Goal: Task Accomplishment & Management: Manage account settings

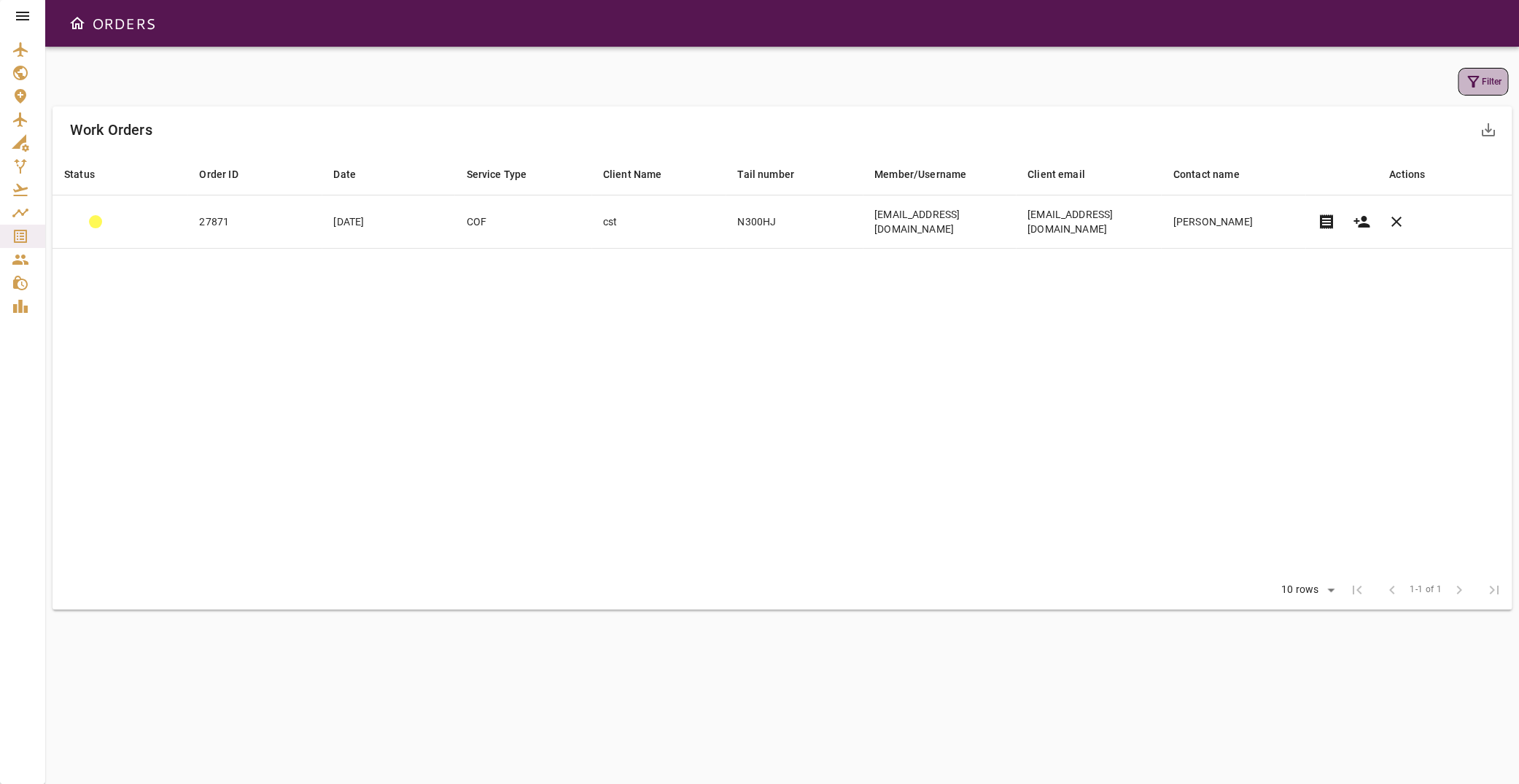
click at [1480, 79] on button "Filter" at bounding box center [1483, 81] width 50 height 28
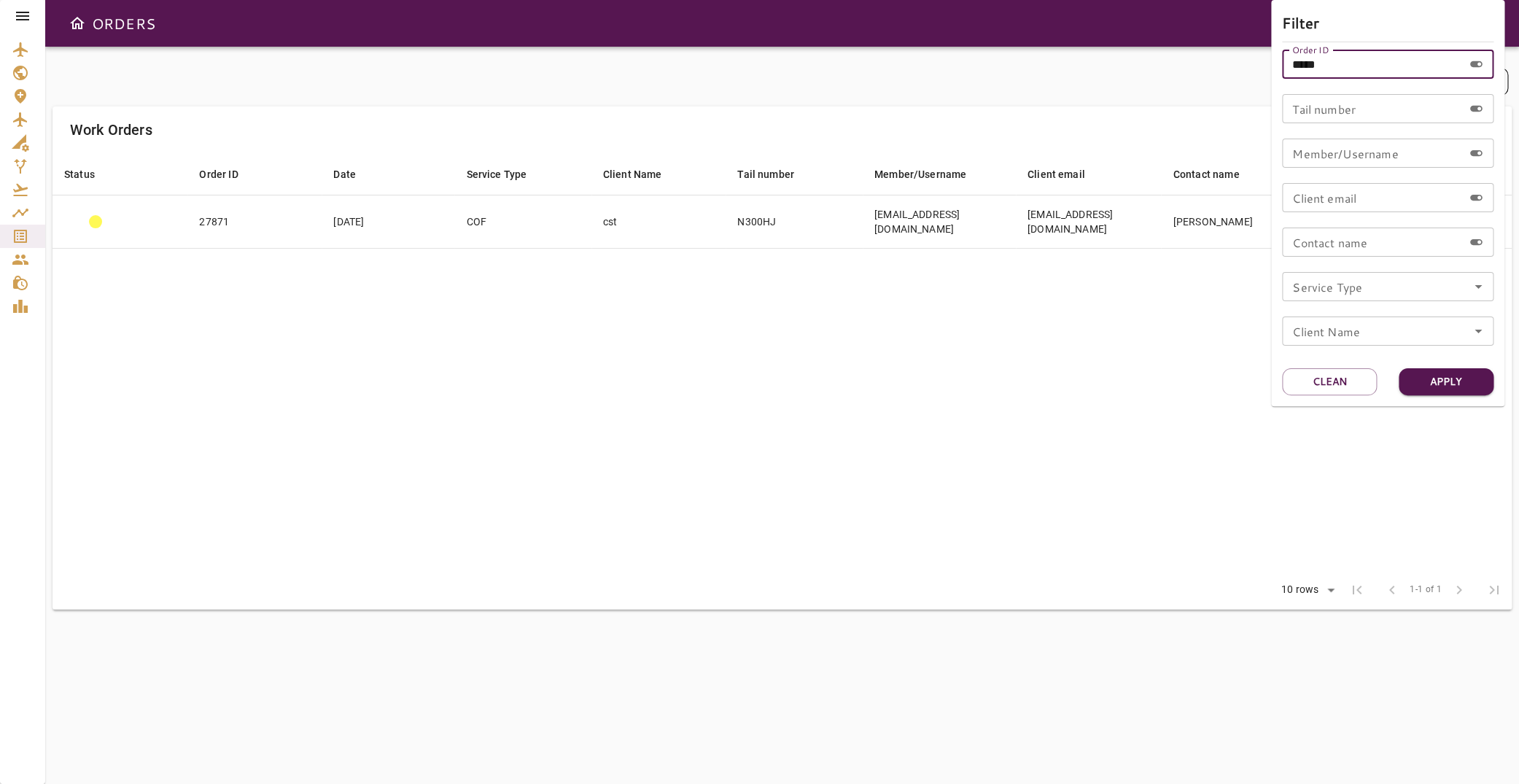
drag, startPoint x: 1337, startPoint y: 66, endPoint x: 896, endPoint y: 109, distance: 443.1
click at [1282, 79] on input "*****" at bounding box center [1373, 63] width 181 height 29
click at [1359, 114] on input "Tail number" at bounding box center [1373, 108] width 181 height 29
type input "******"
click at [1436, 373] on button "Apply" at bounding box center [1446, 382] width 95 height 27
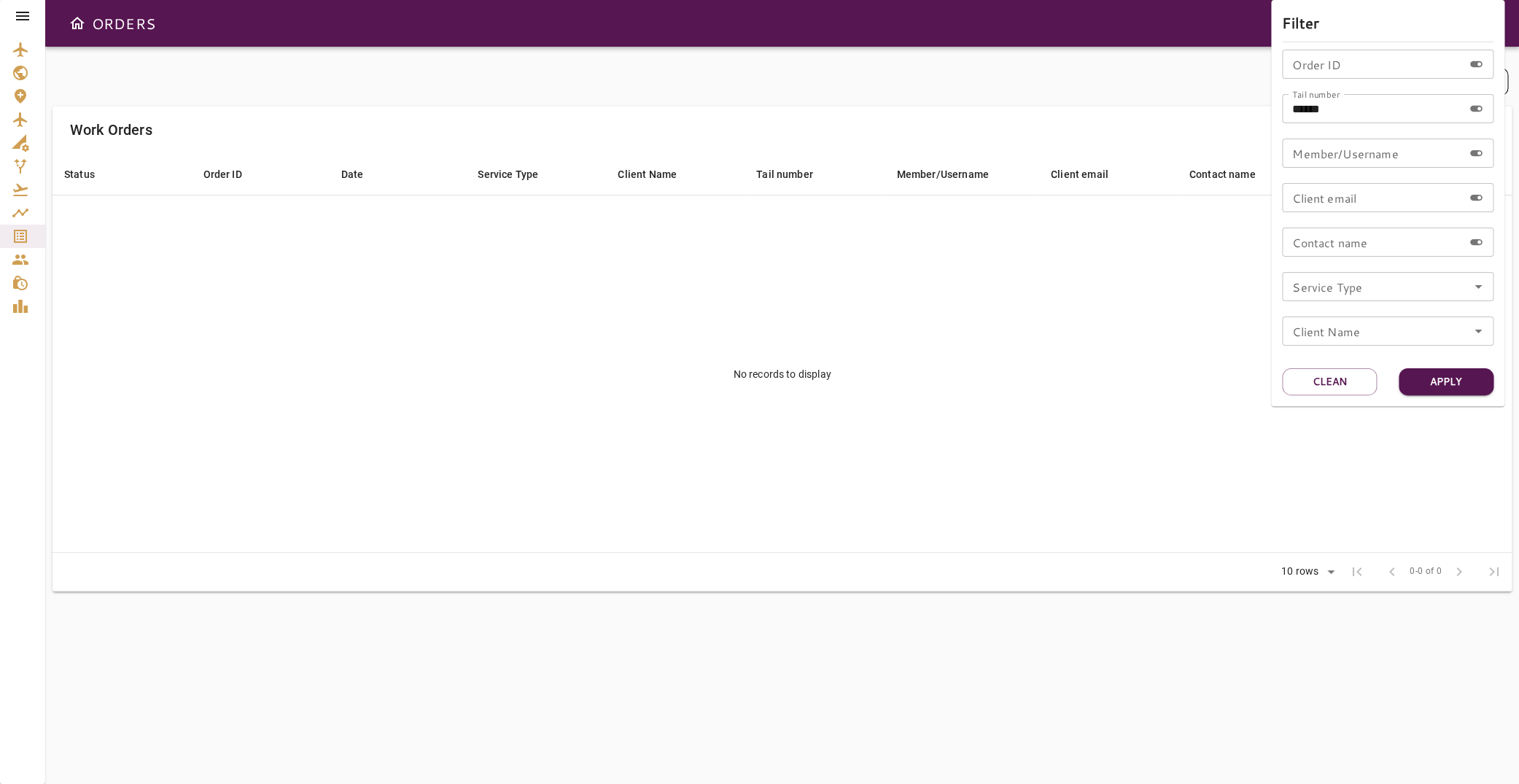
click at [21, 13] on div at bounding box center [760, 392] width 1519 height 784
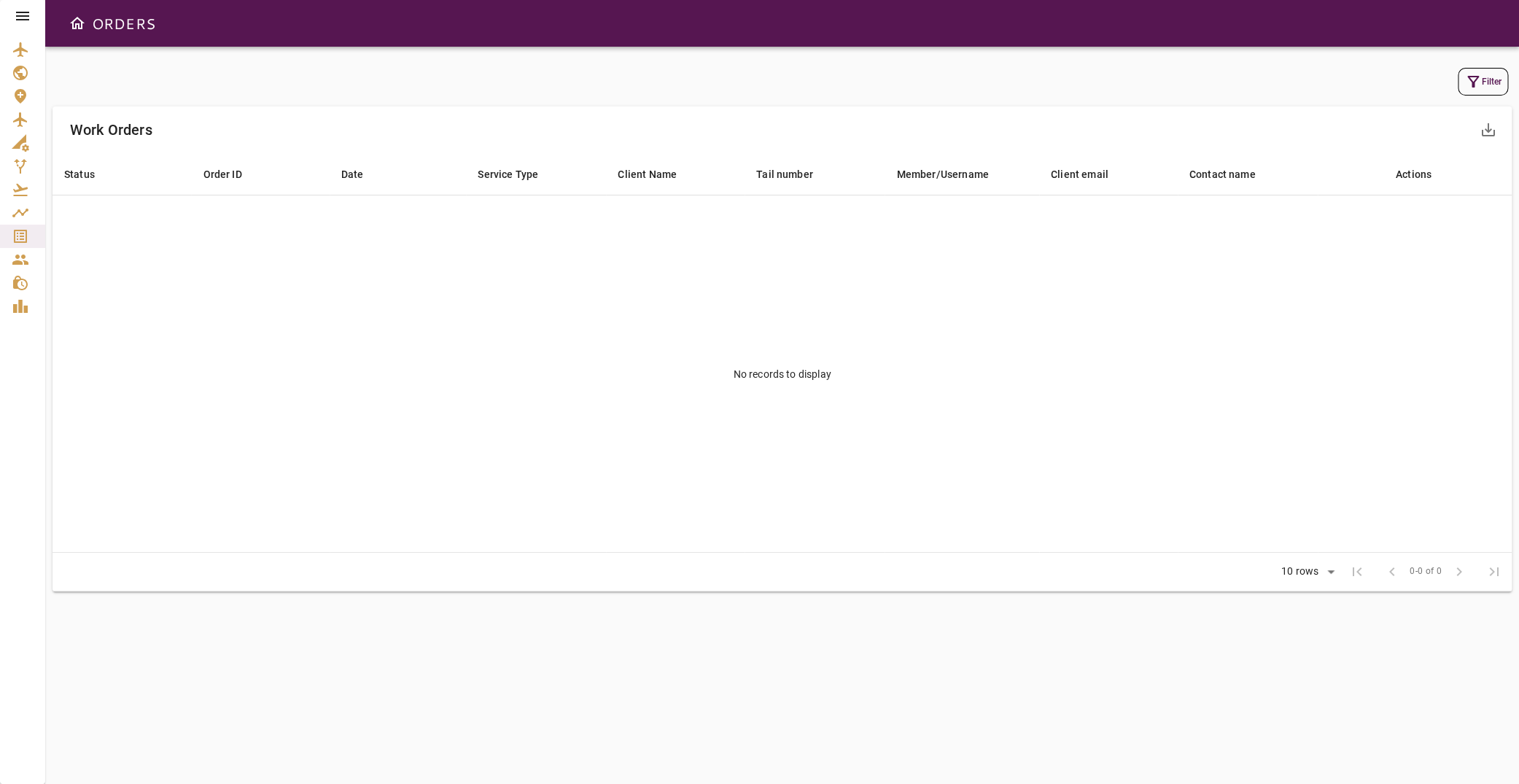
click at [25, 17] on icon at bounding box center [22, 16] width 17 height 17
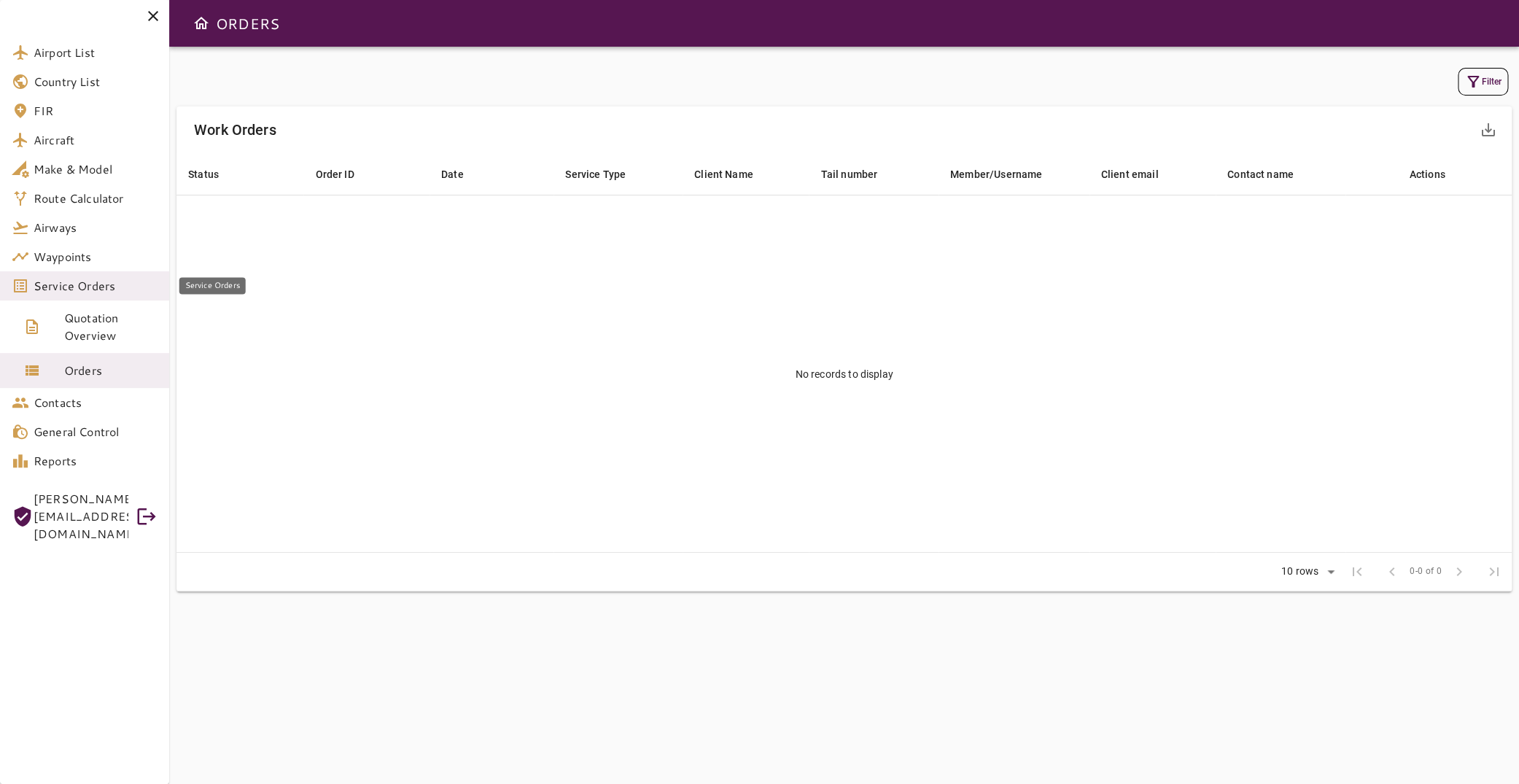
click at [100, 285] on span "Service Orders" at bounding box center [95, 285] width 124 height 17
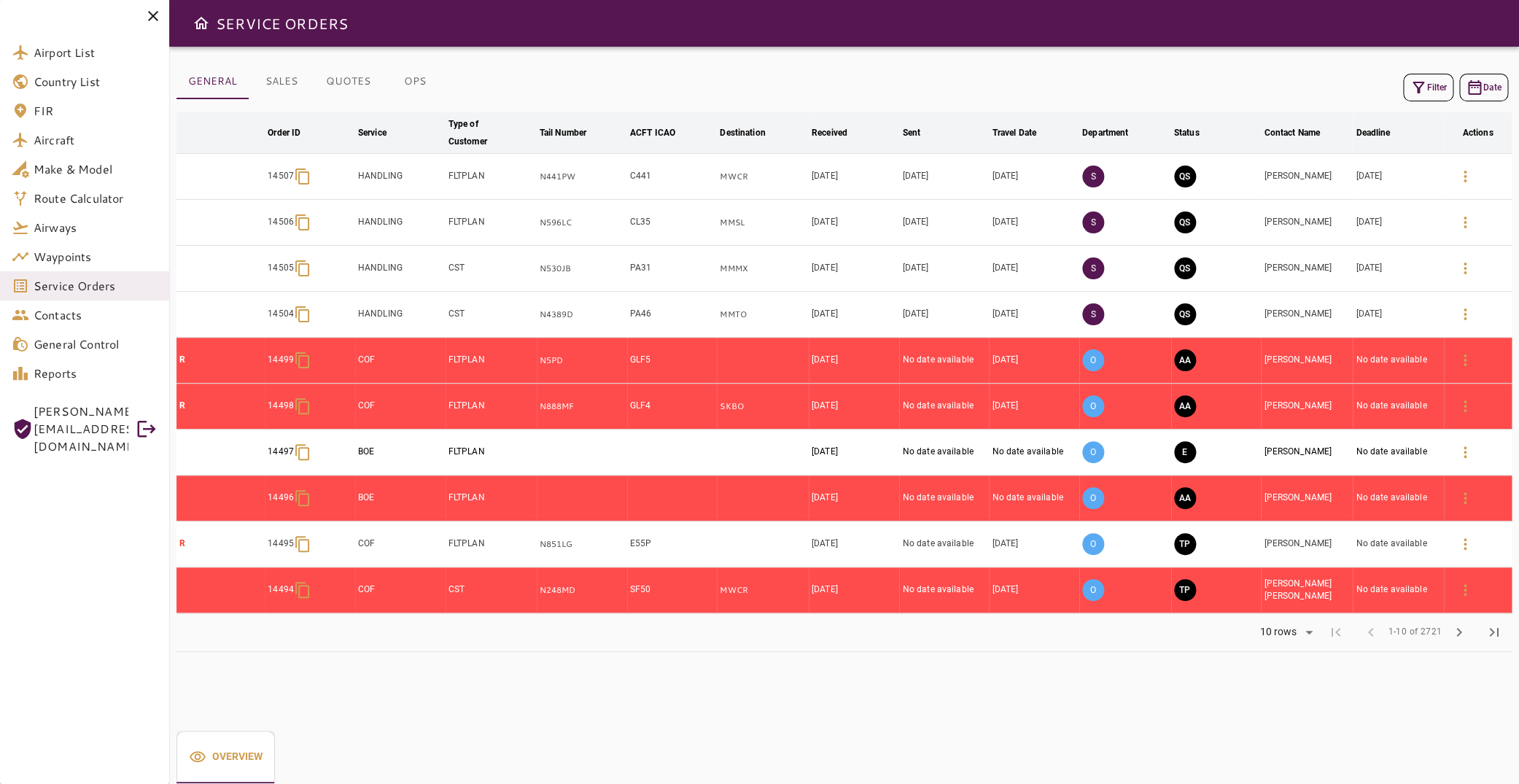
click at [1421, 87] on button "Filter" at bounding box center [1428, 88] width 50 height 28
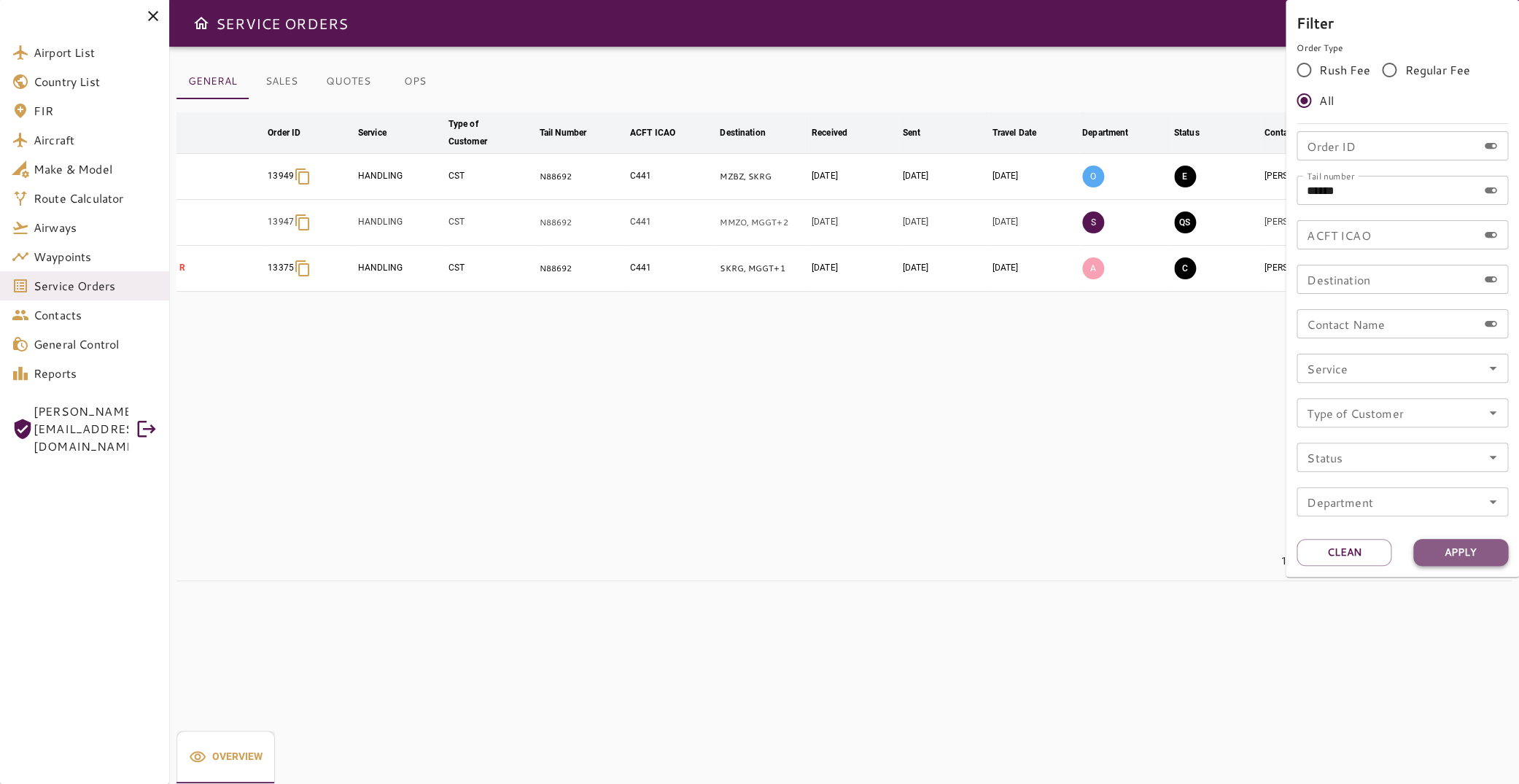
click at [1482, 556] on button "Apply" at bounding box center [1461, 552] width 95 height 27
click at [975, 430] on div at bounding box center [760, 392] width 1519 height 784
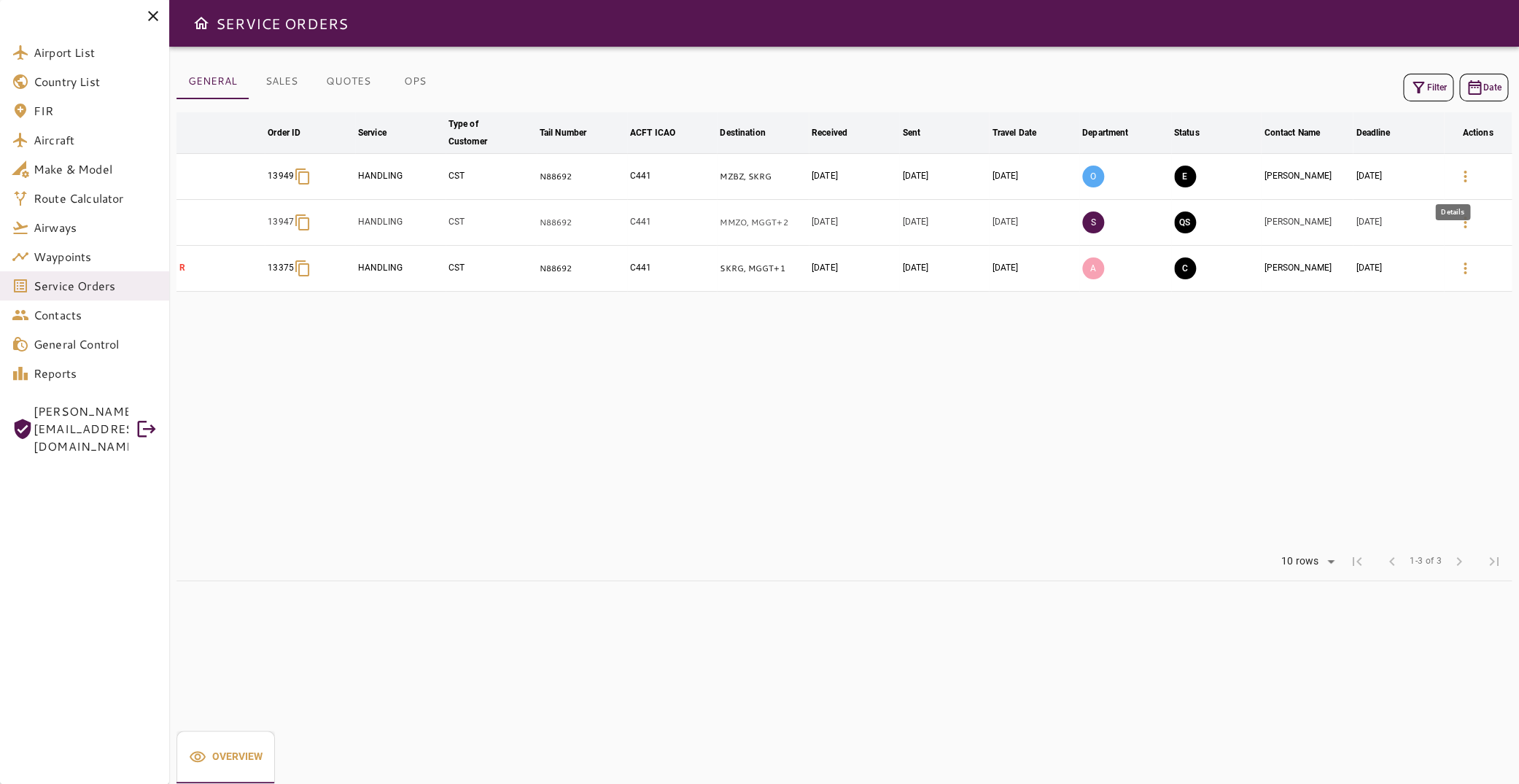
click at [1464, 177] on icon "button" at bounding box center [1466, 176] width 3 height 12
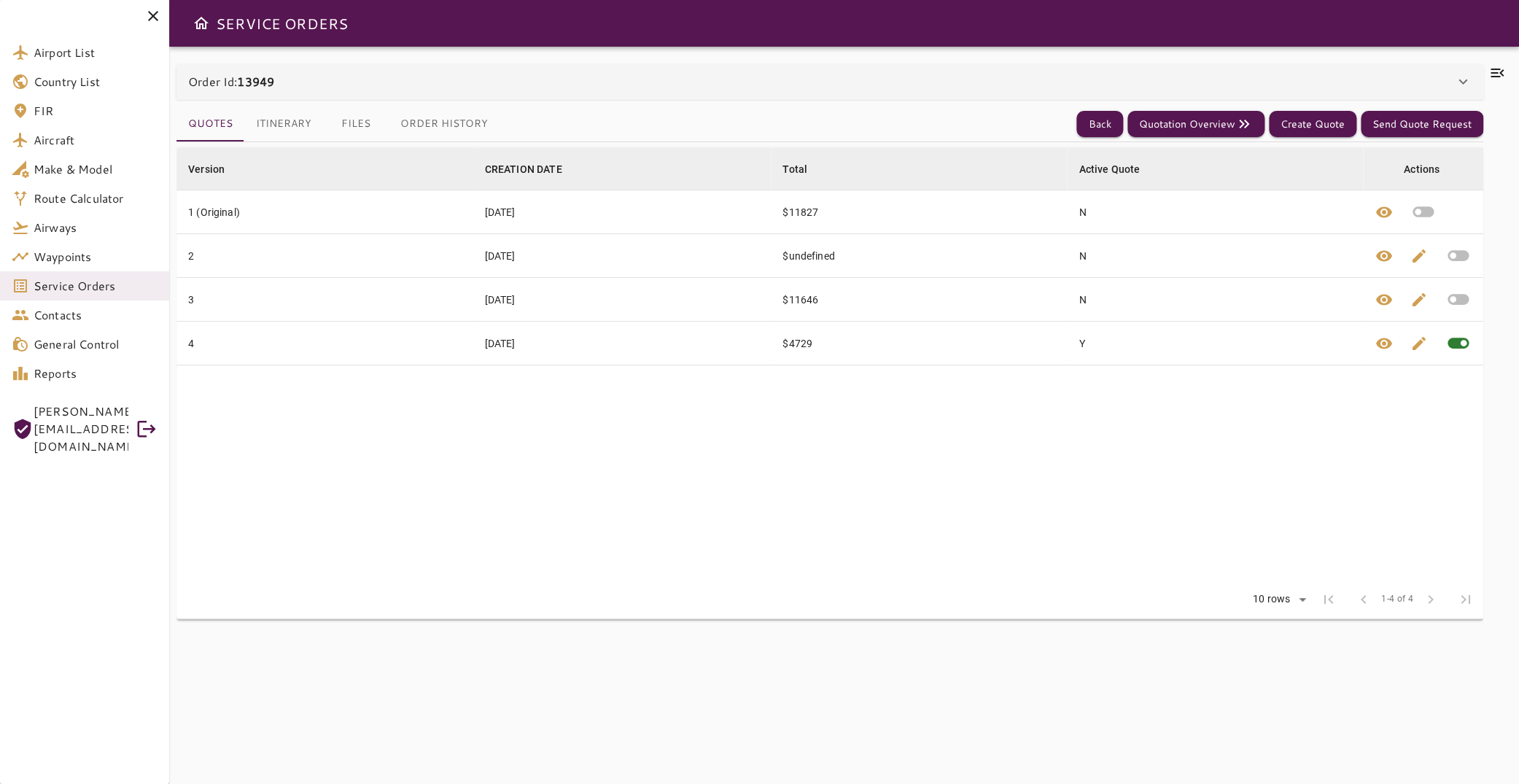
click at [294, 128] on button "Itinerary" at bounding box center [284, 123] width 79 height 35
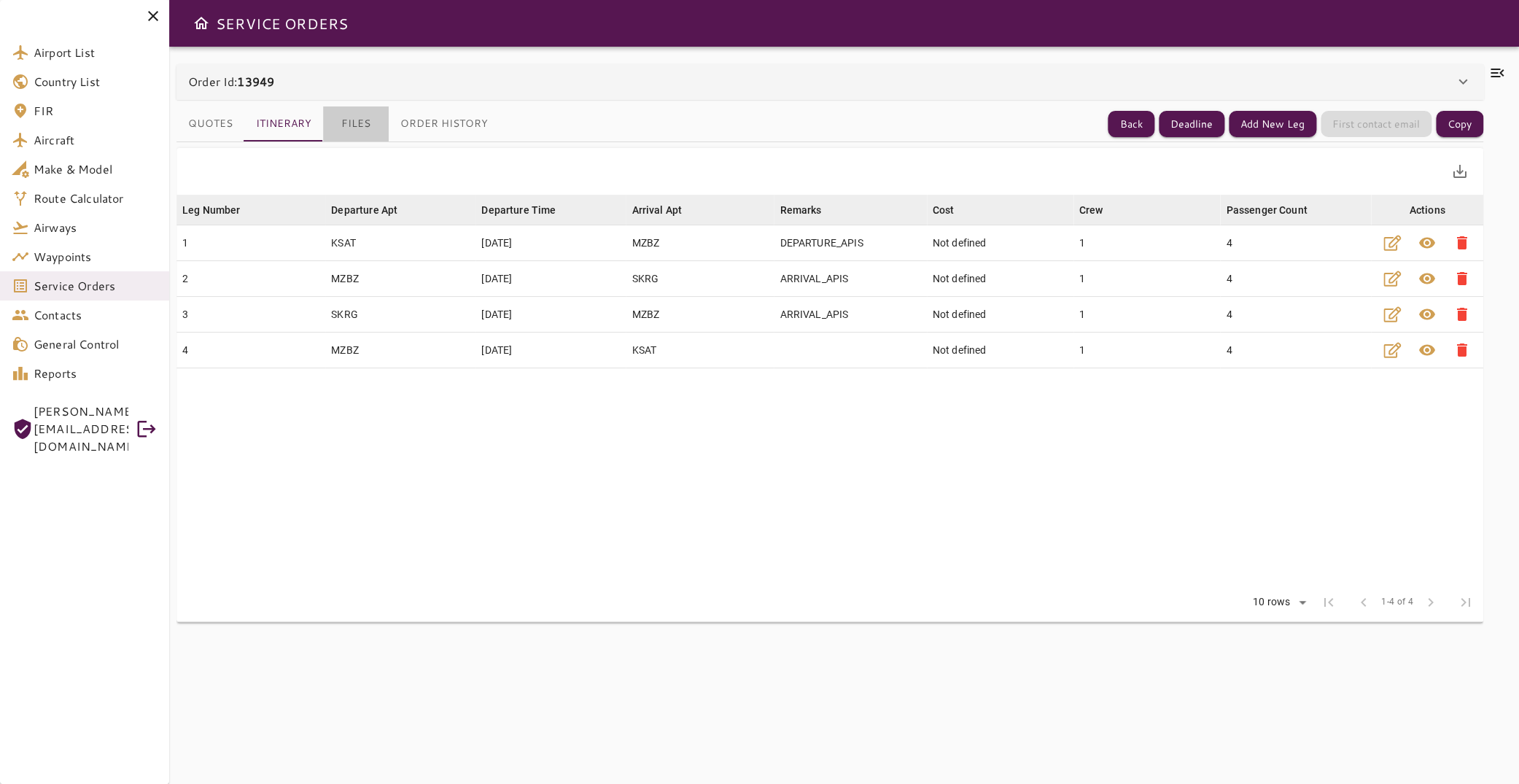
click at [360, 121] on button "Files" at bounding box center [356, 123] width 66 height 35
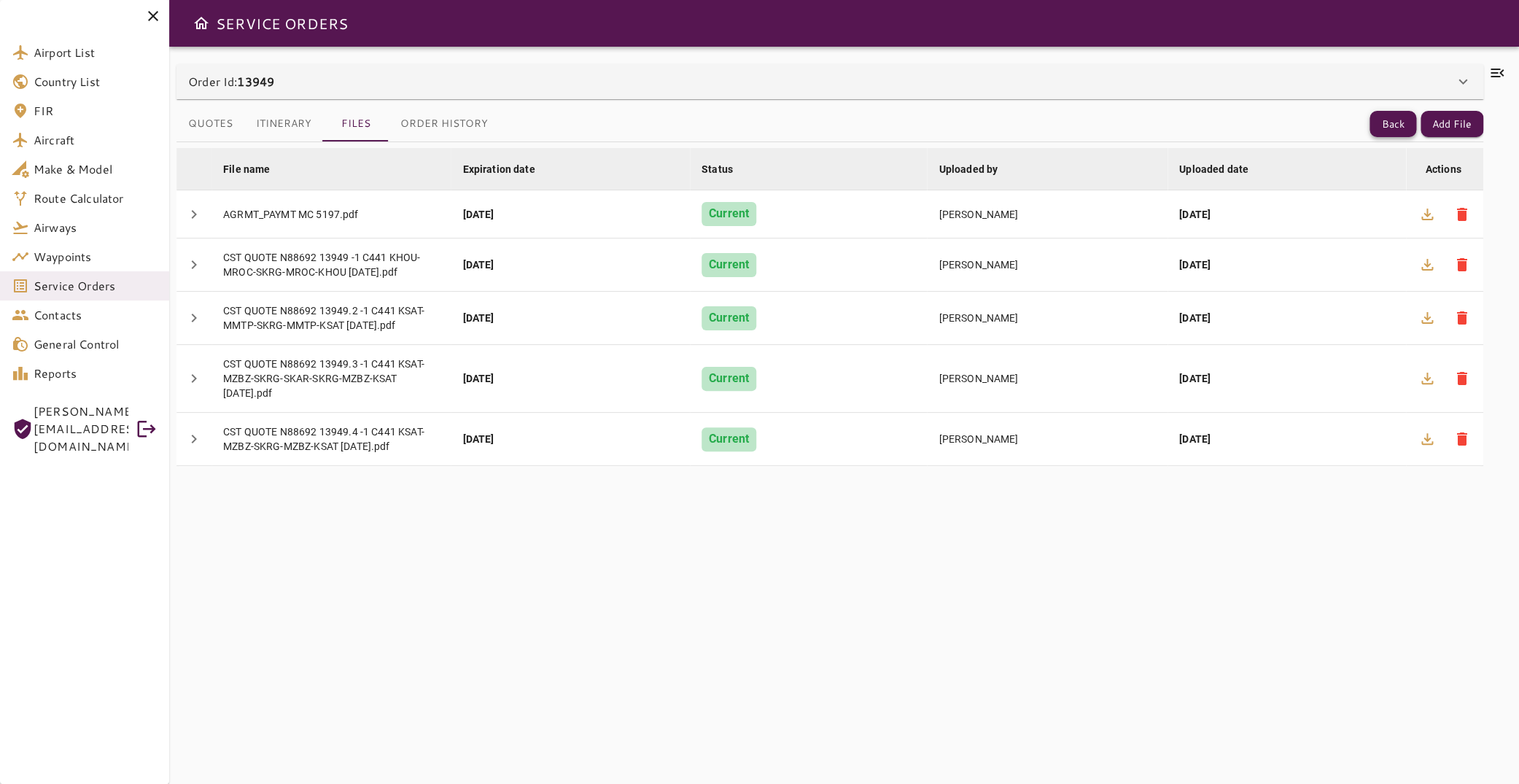
click at [1388, 128] on button "Back" at bounding box center [1393, 124] width 47 height 27
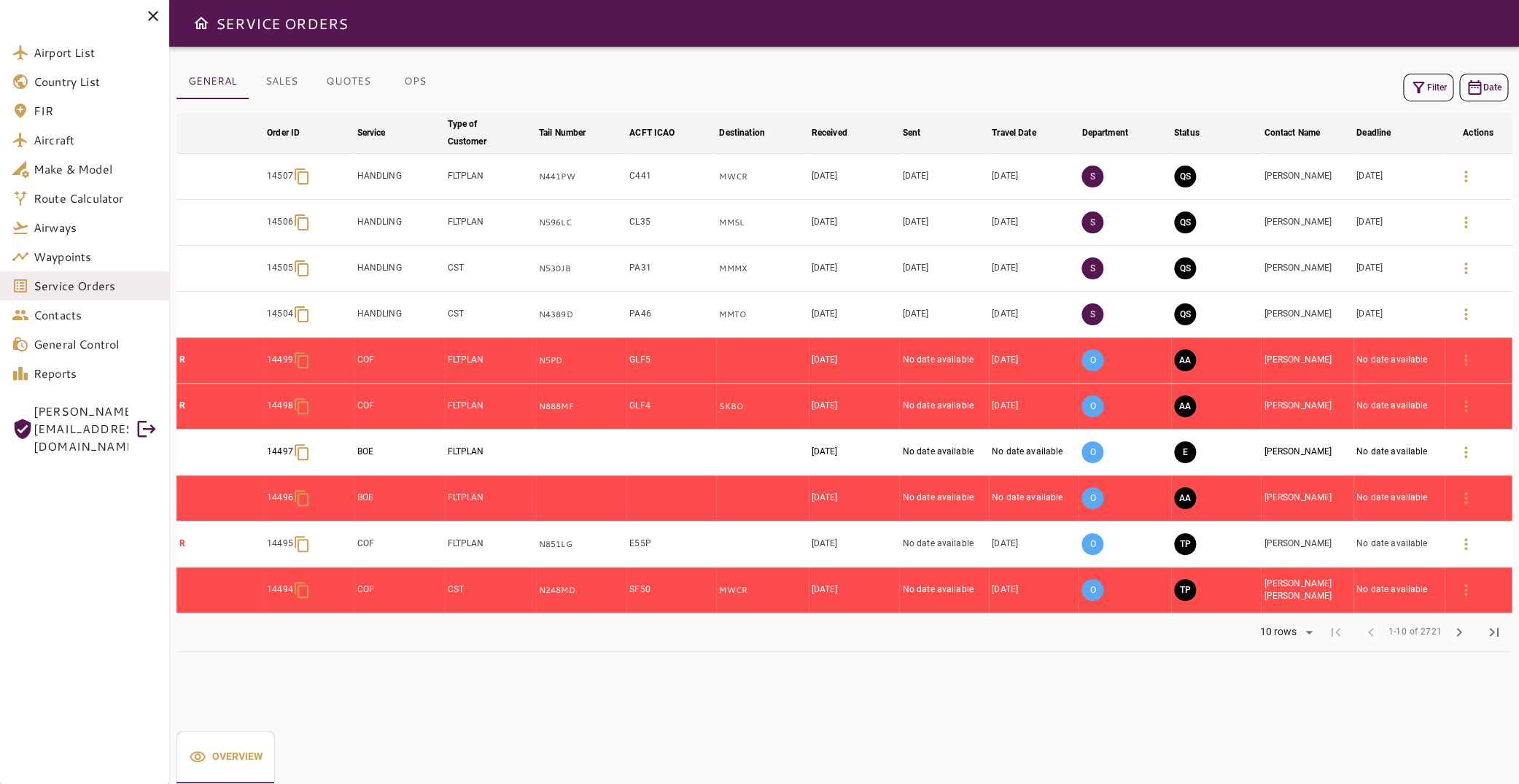
drag, startPoint x: 1482, startPoint y: 92, endPoint x: 1326, endPoint y: 84, distance: 156.2
click at [1326, 84] on div "Filter Date" at bounding box center [844, 87] width 1336 height 35
click at [1424, 81] on button "Filter" at bounding box center [1428, 88] width 50 height 28
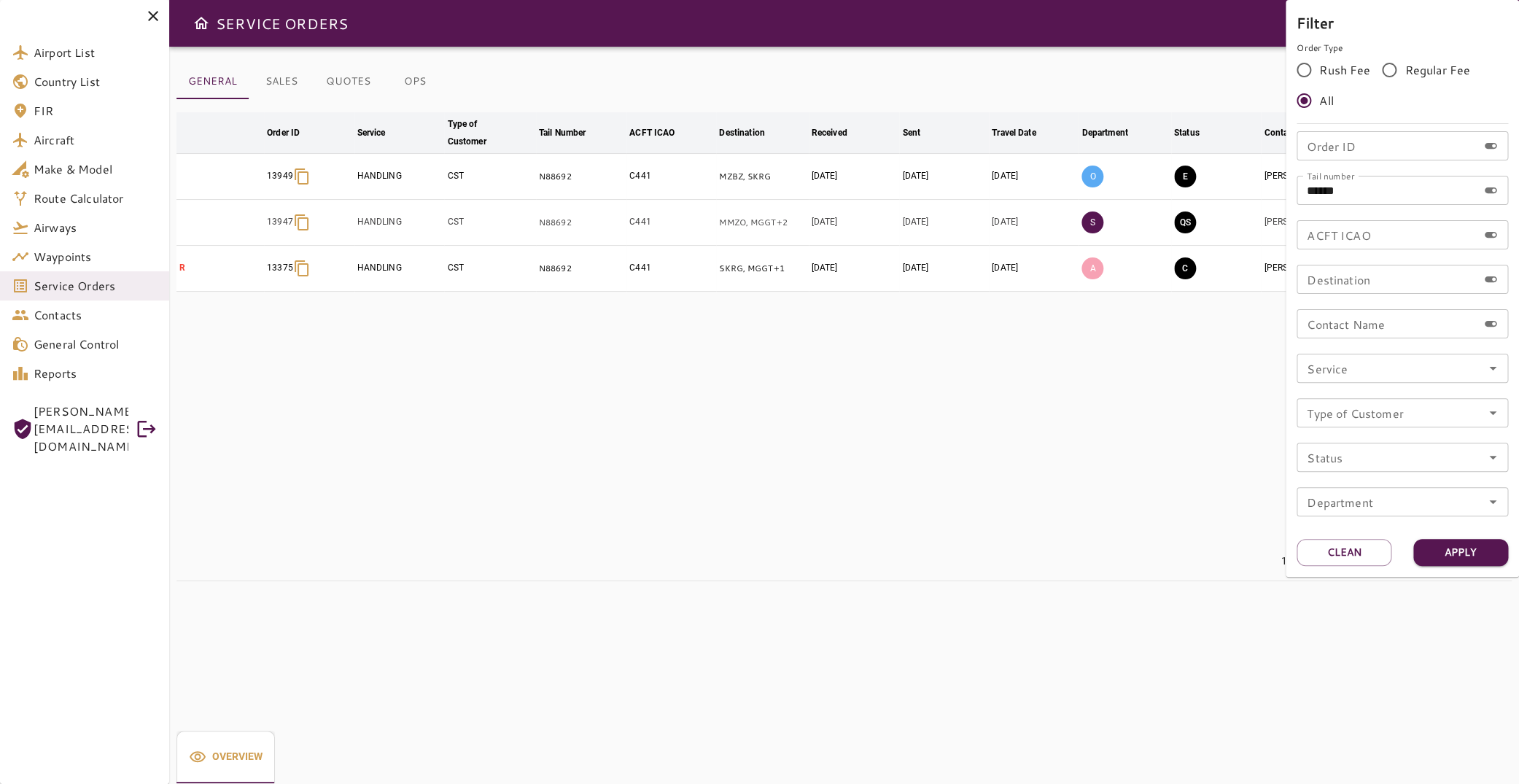
click at [1049, 434] on div at bounding box center [760, 392] width 1519 height 784
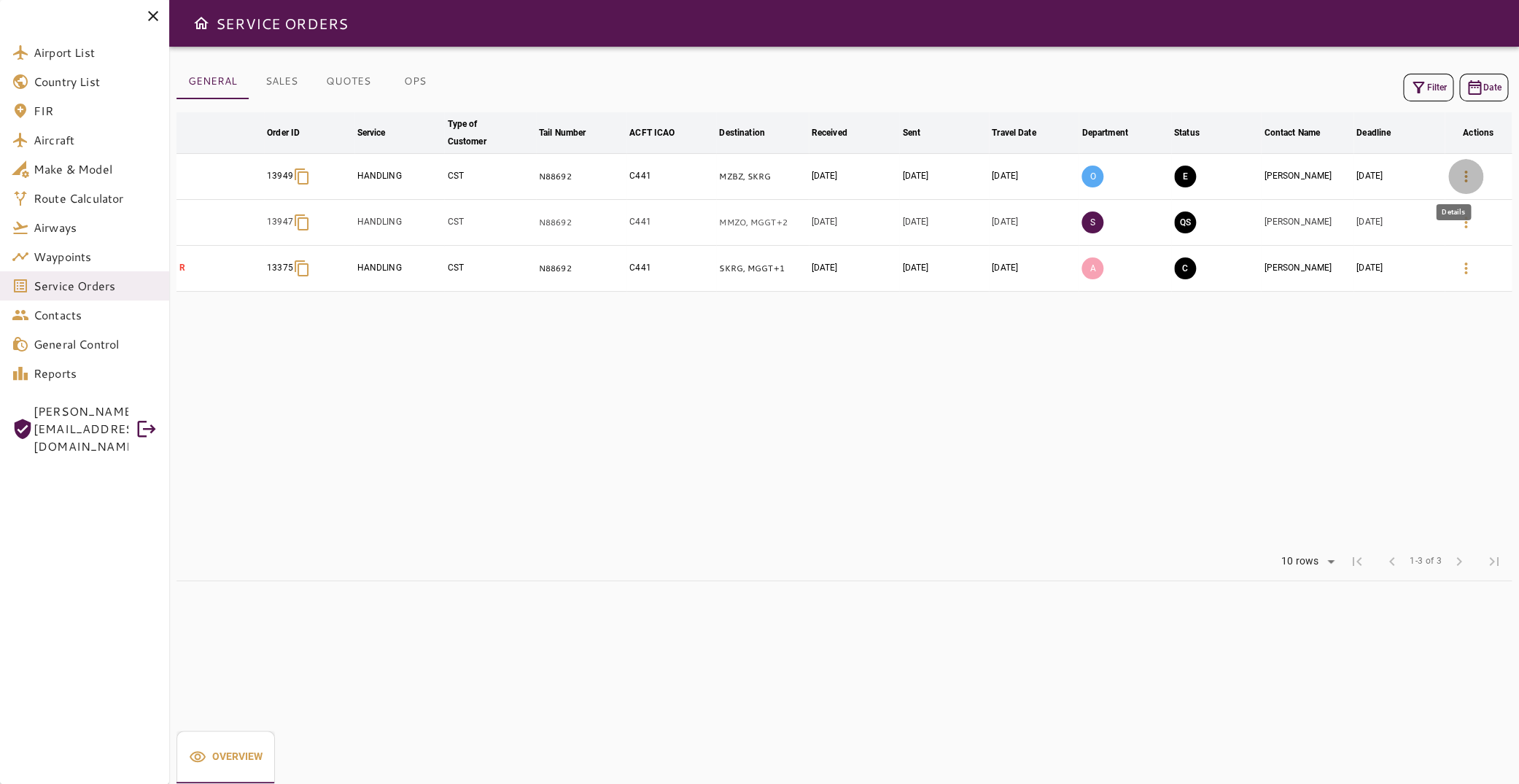
click at [1457, 176] on icon "button" at bounding box center [1466, 176] width 17 height 17
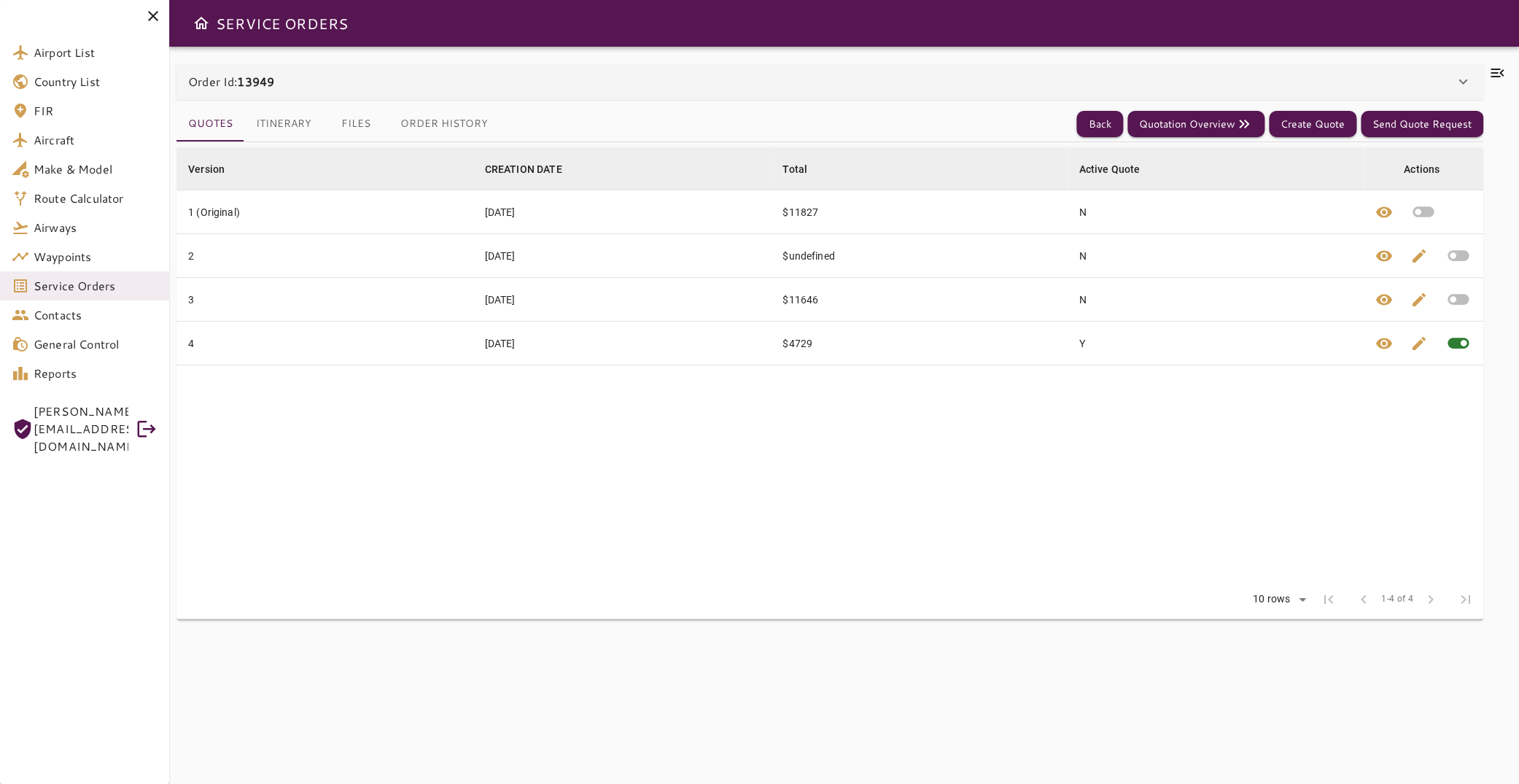
click at [294, 125] on button "Itinerary" at bounding box center [284, 123] width 79 height 35
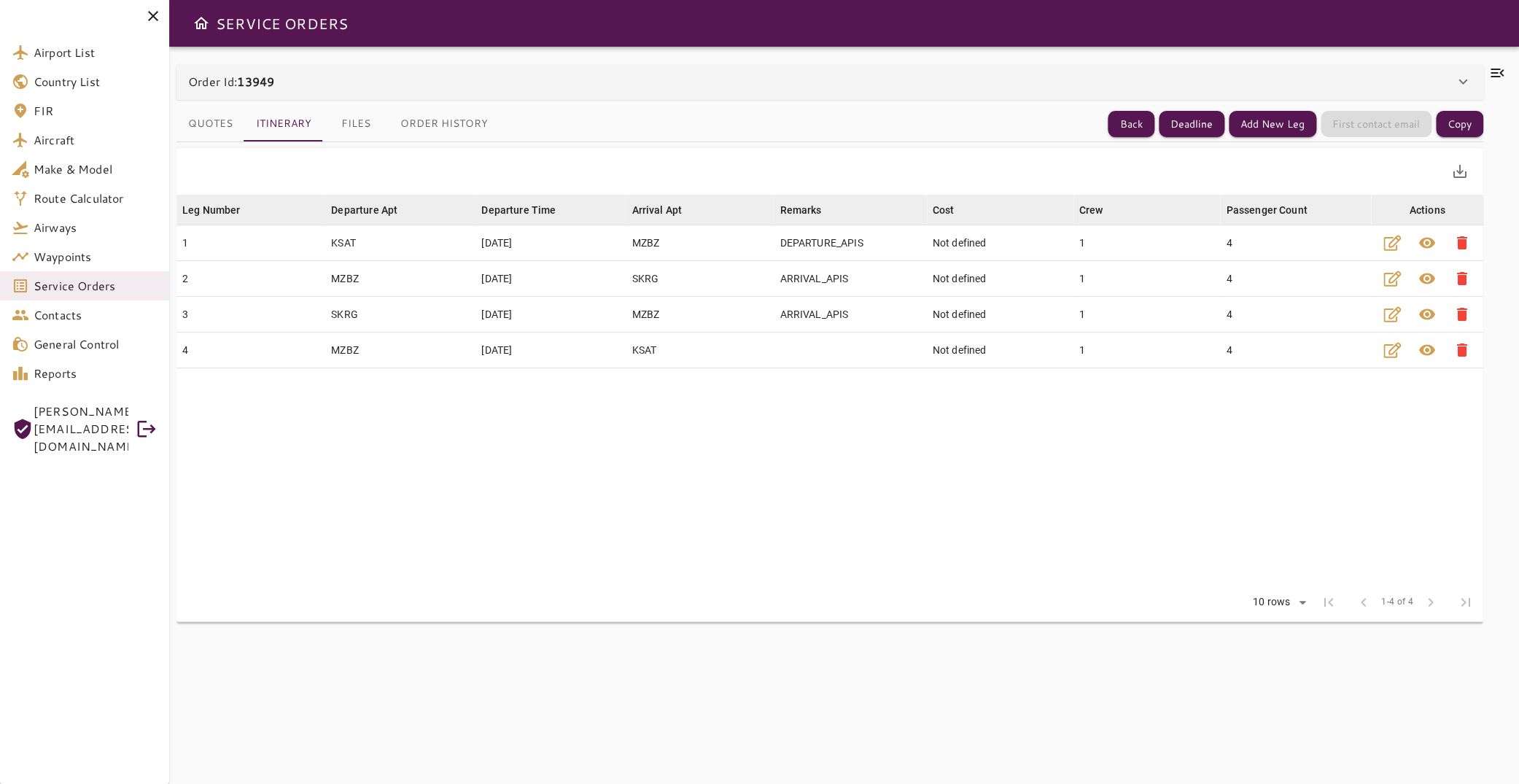
click at [356, 125] on button "Files" at bounding box center [356, 123] width 66 height 35
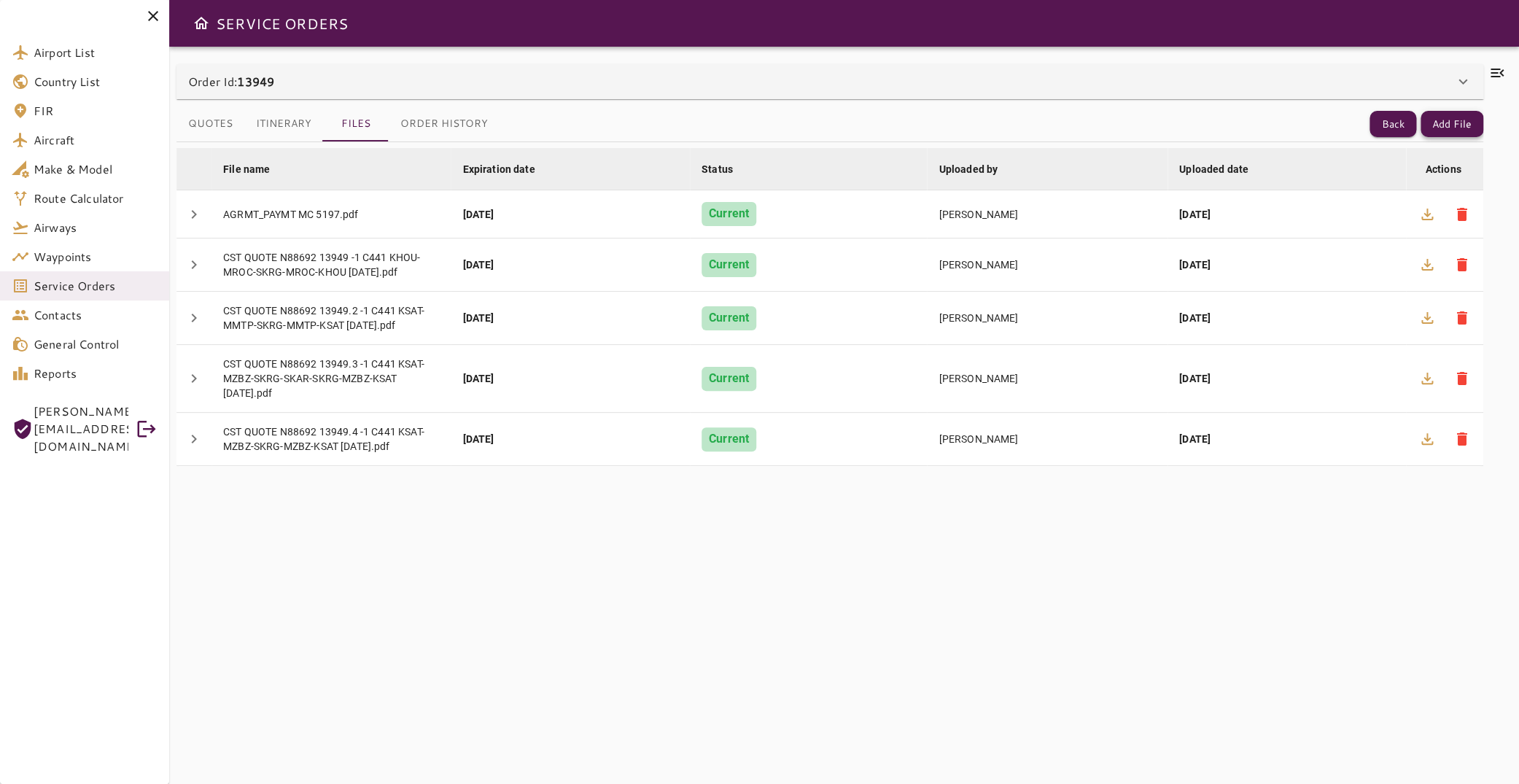
click at [1434, 126] on button "Add File" at bounding box center [1452, 124] width 63 height 27
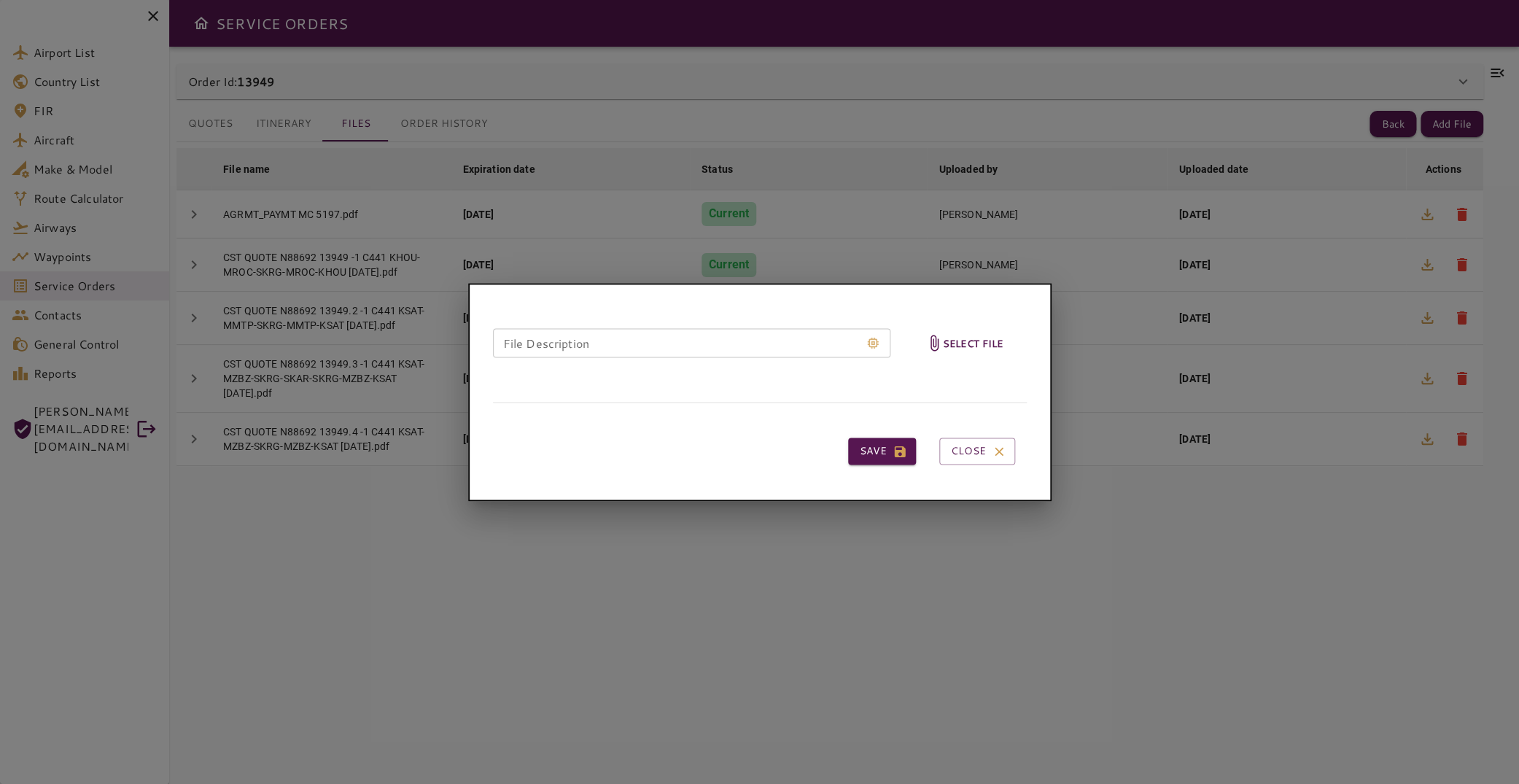
click at [947, 346] on h6 "Select file" at bounding box center [973, 343] width 61 height 16
click at [0, 0] on input "Select file" at bounding box center [0, 0] width 0 height 0
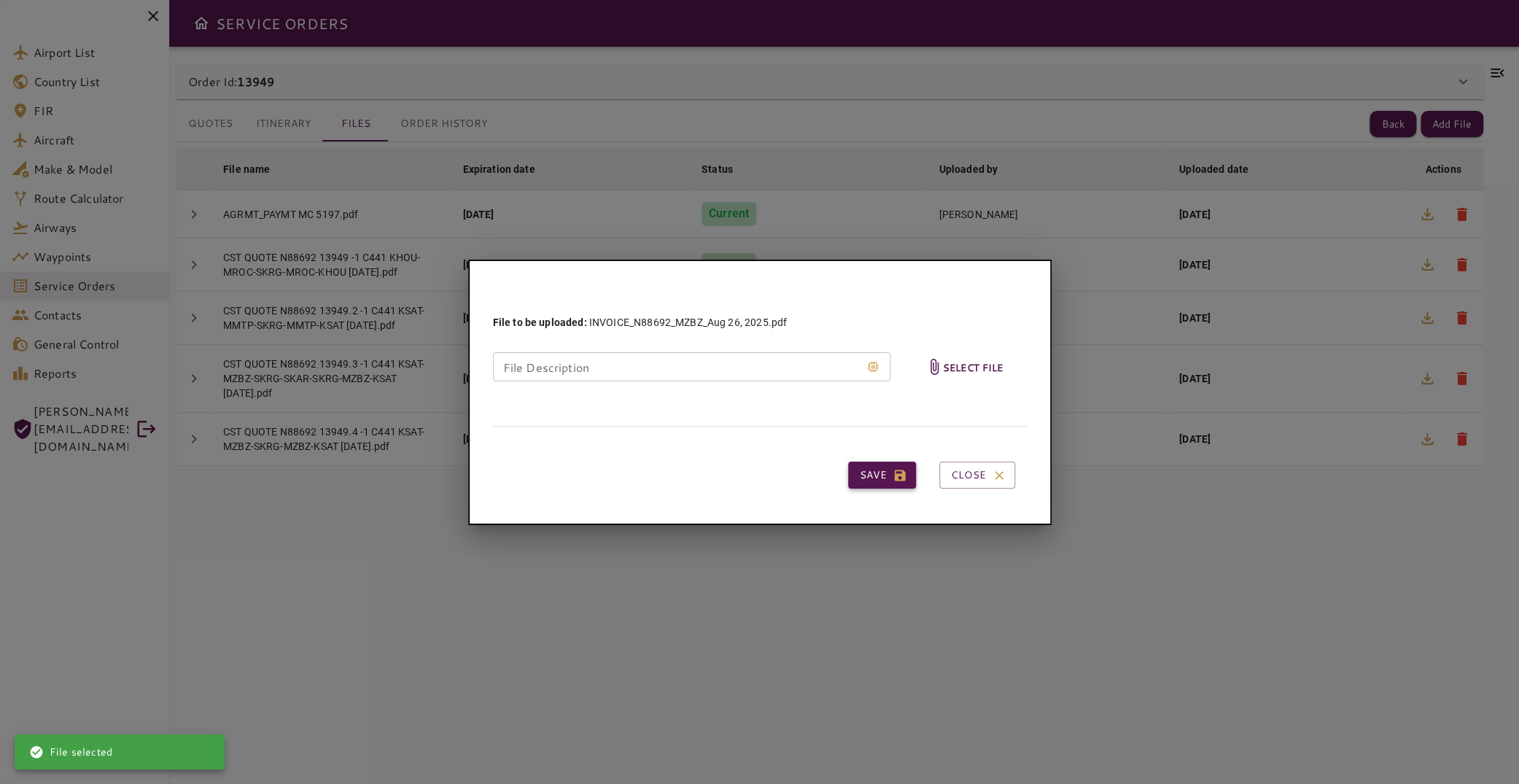
click at [888, 475] on button "Save" at bounding box center [882, 475] width 67 height 27
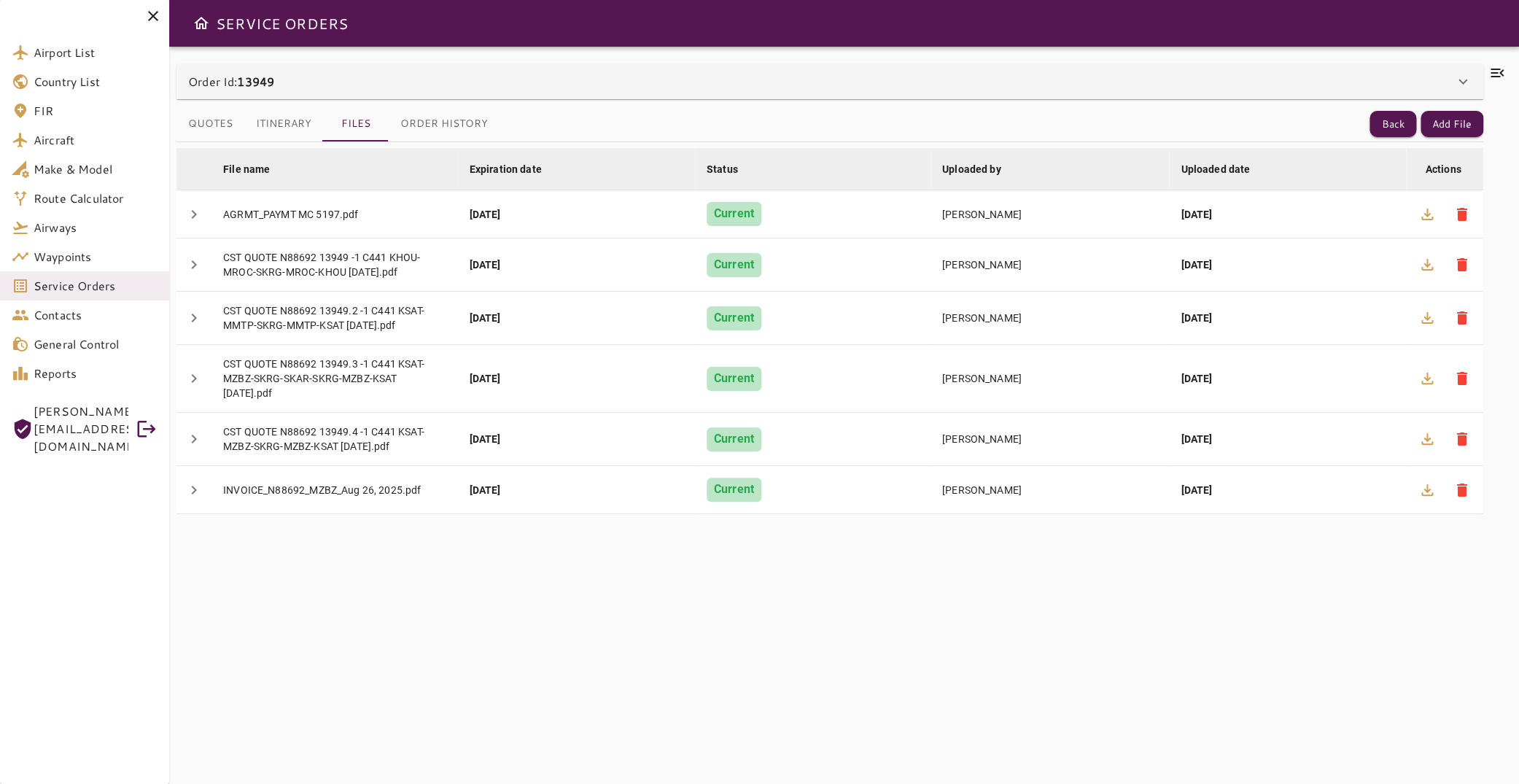
click at [1491, 77] on icon at bounding box center [1498, 72] width 13 height 9
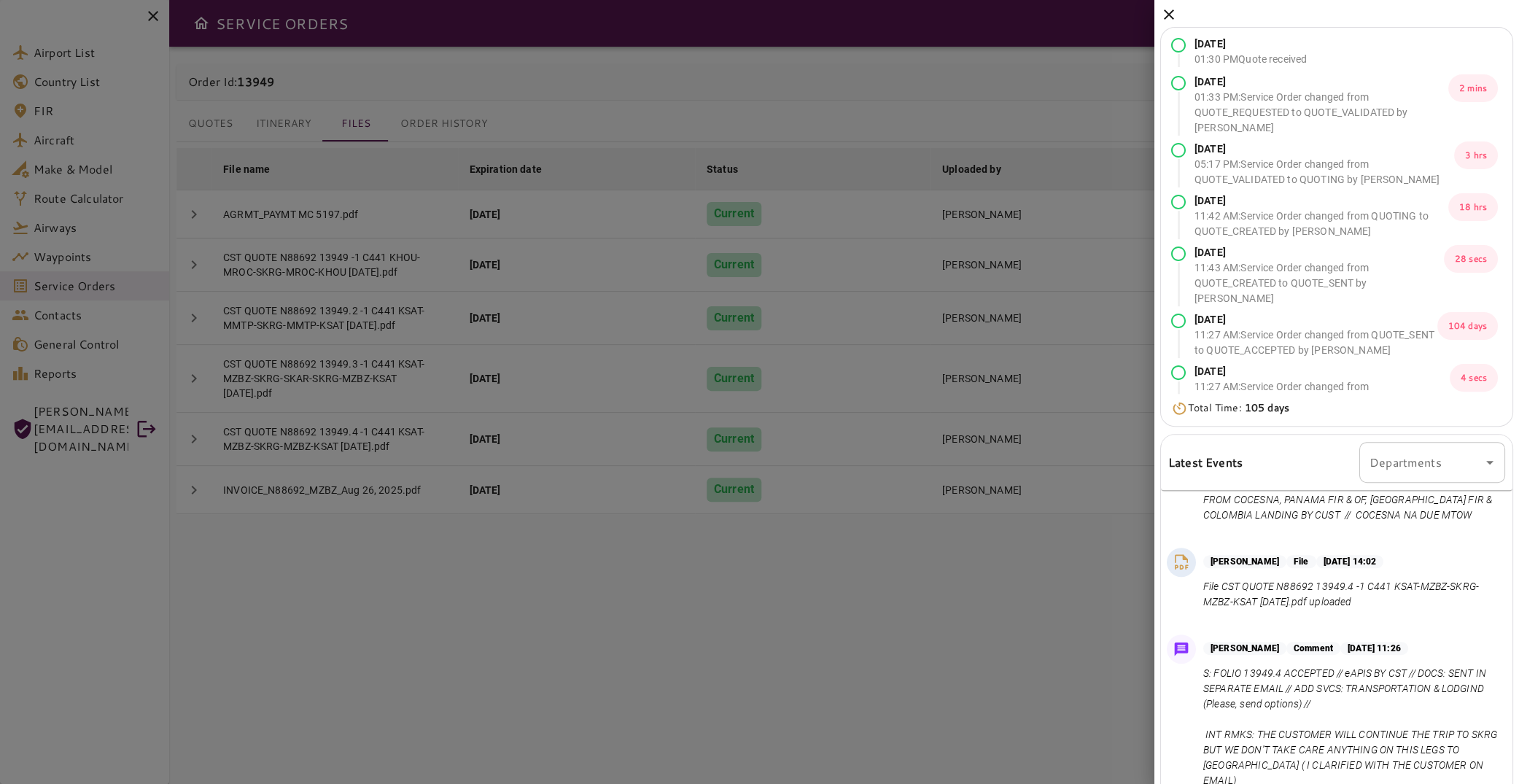
scroll to position [149, 0]
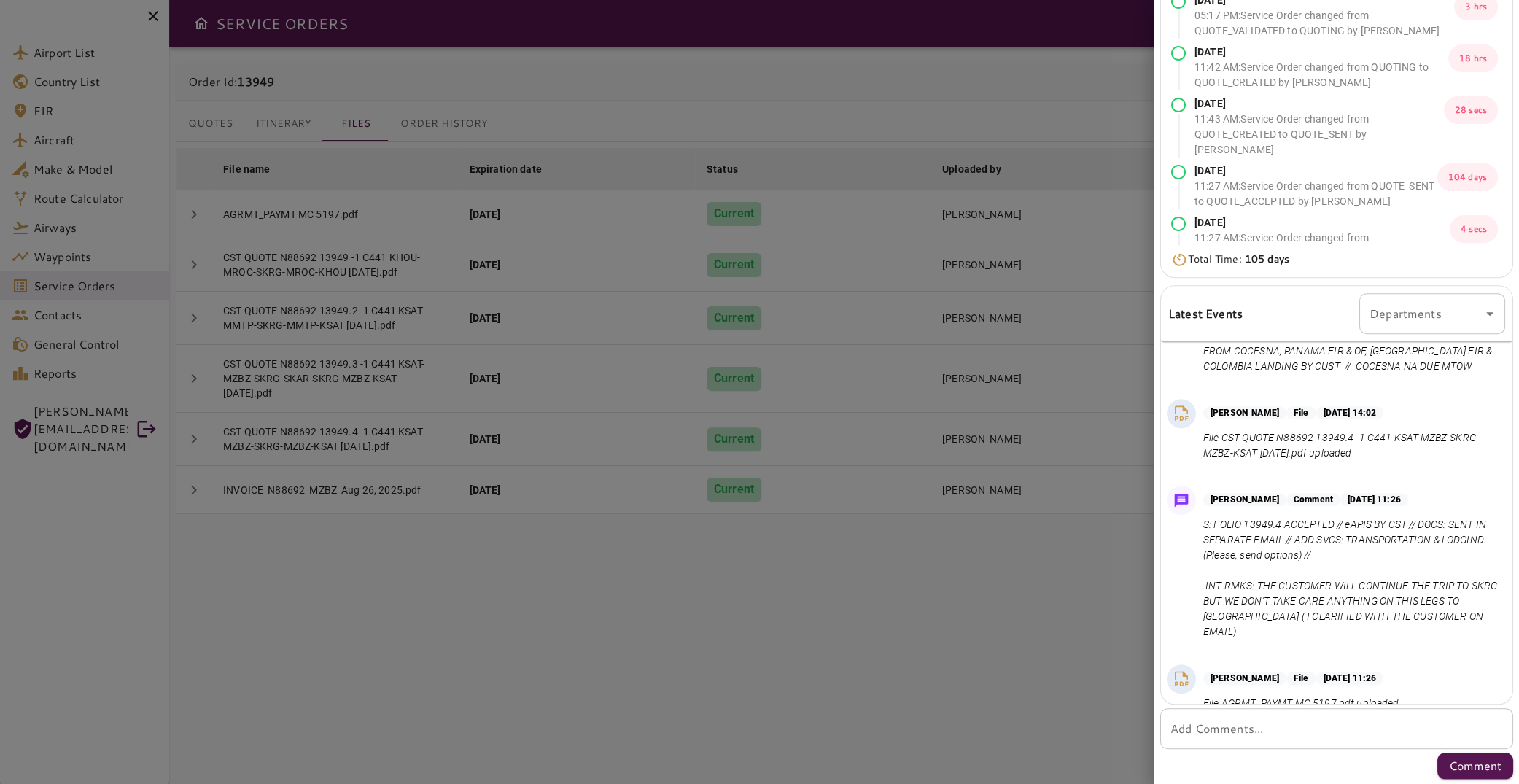
click at [1215, 717] on div "* Add Comments..." at bounding box center [1336, 729] width 353 height 41
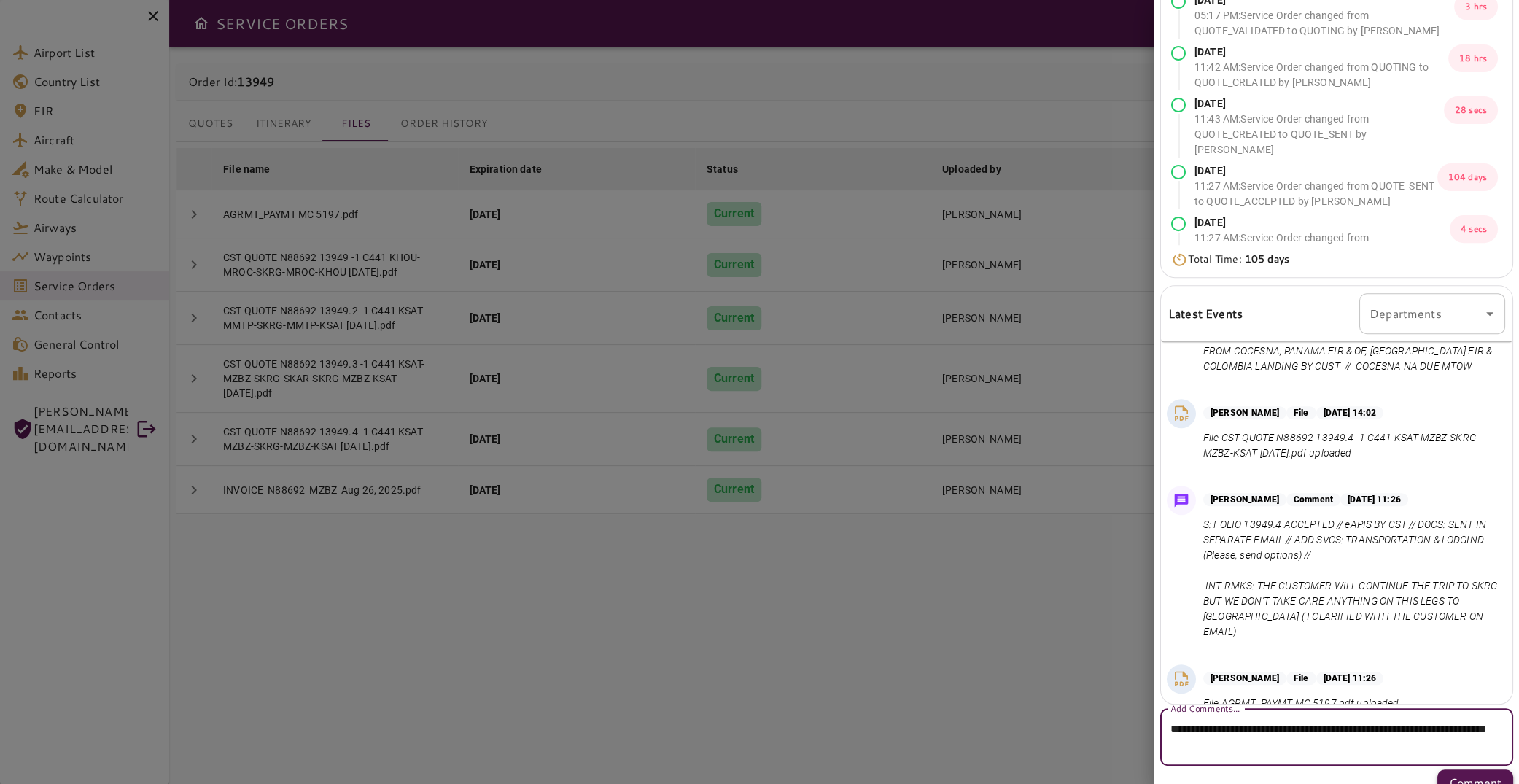
scroll to position [165, 0]
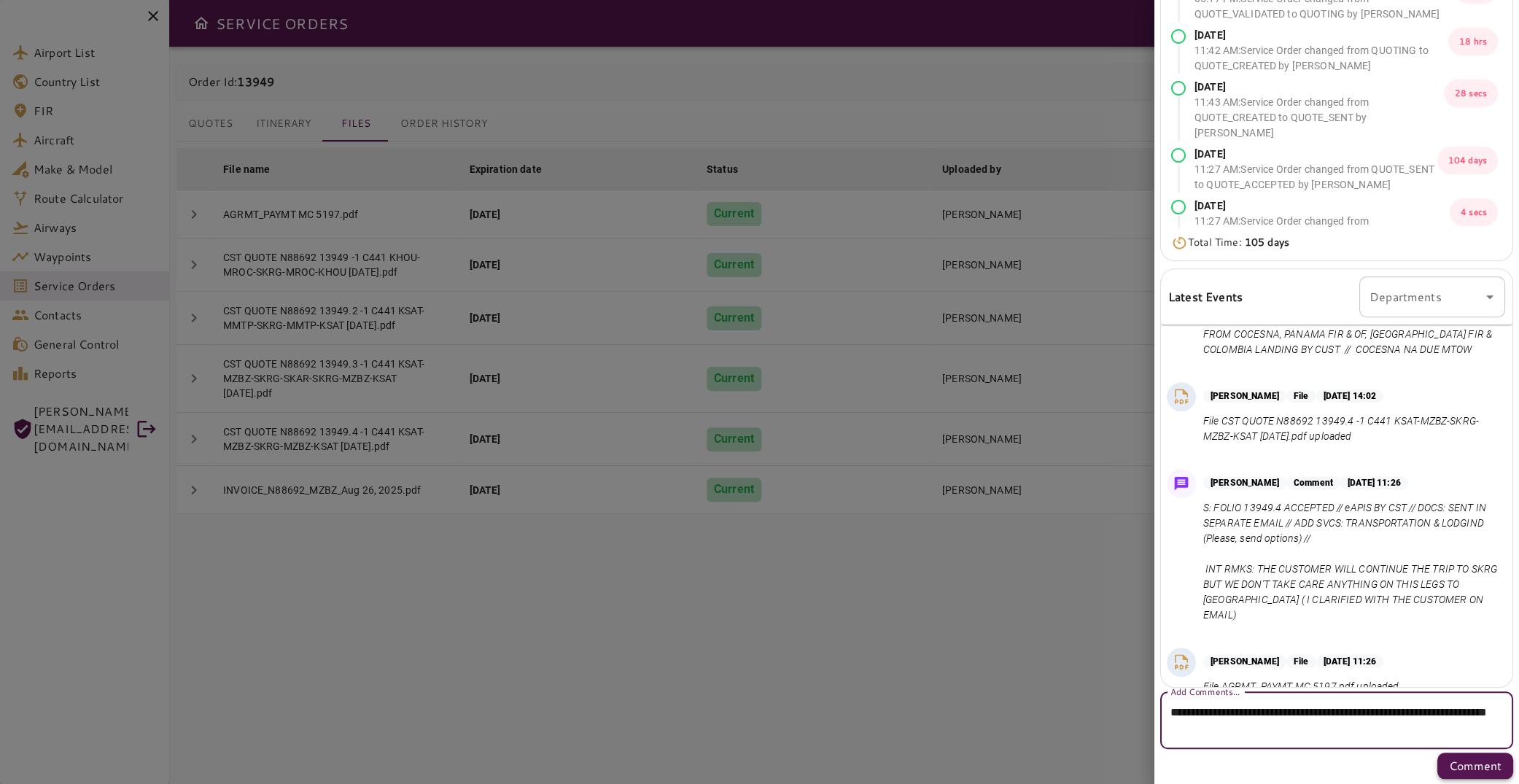
type textarea "**********"
click at [1449, 761] on p "Comment" at bounding box center [1475, 765] width 53 height 17
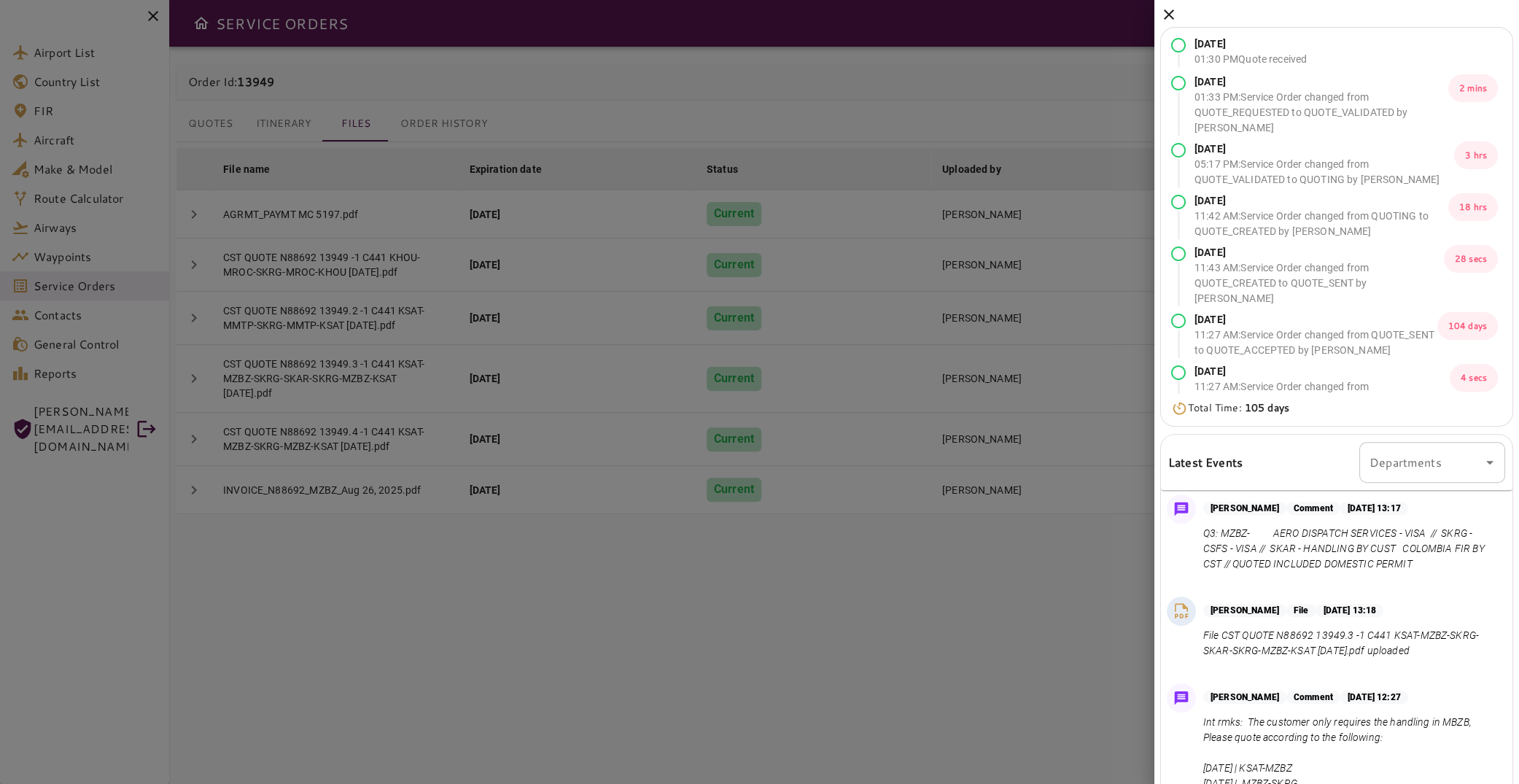
scroll to position [2480, 0]
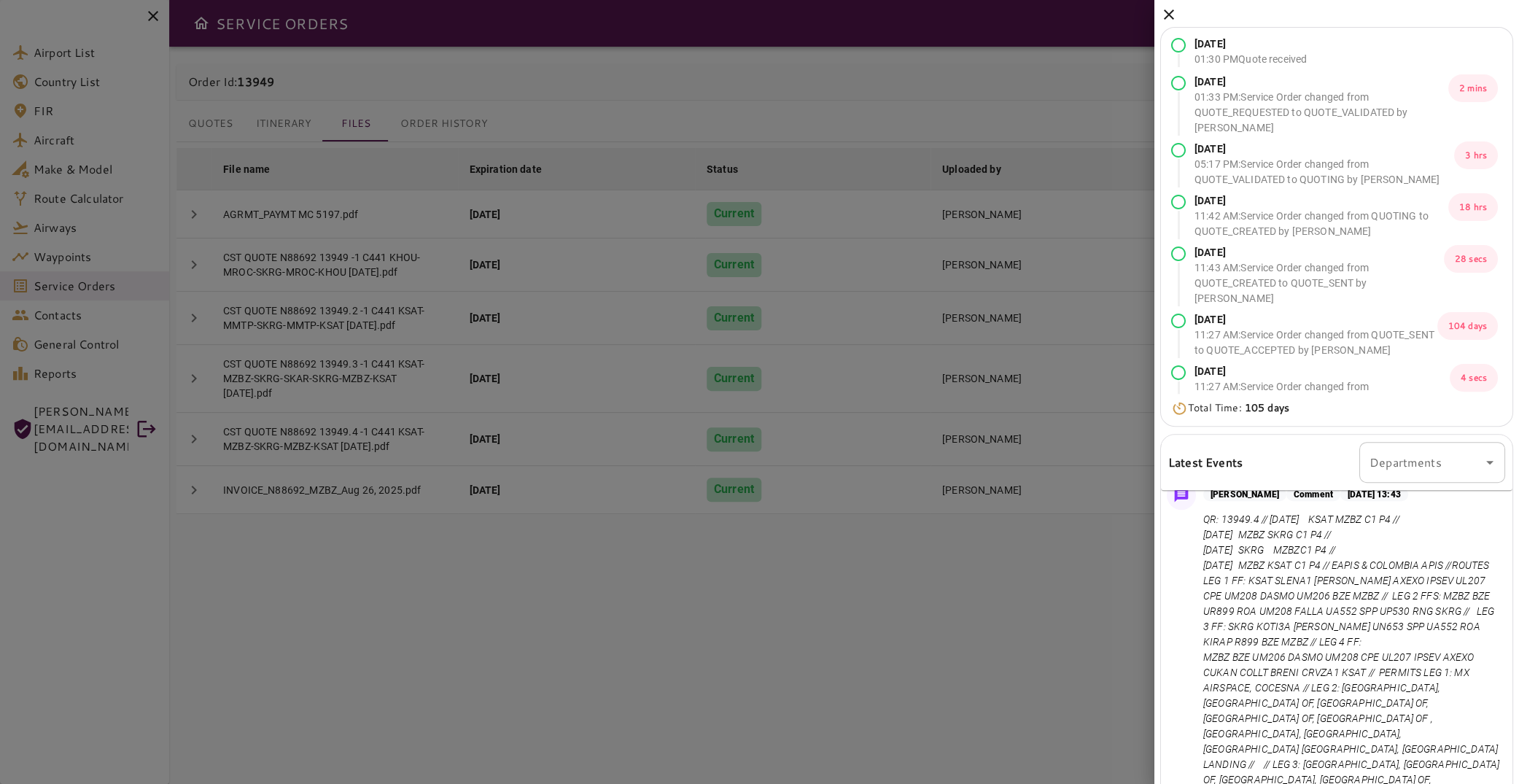
click at [1168, 10] on icon at bounding box center [1168, 14] width 17 height 17
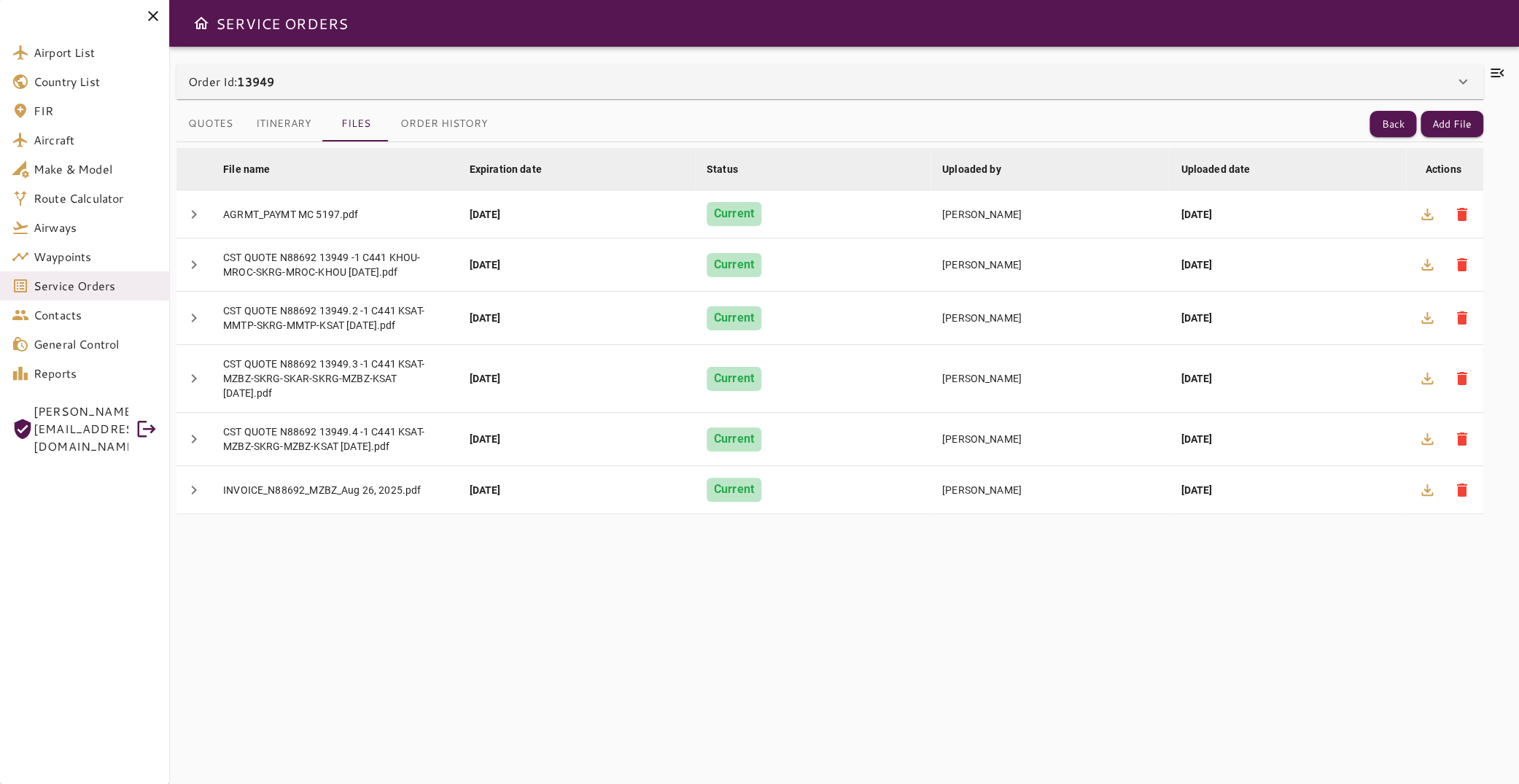
click at [272, 126] on button "Itinerary" at bounding box center [284, 123] width 79 height 35
